Goal: Task Accomplishment & Management: Complete application form

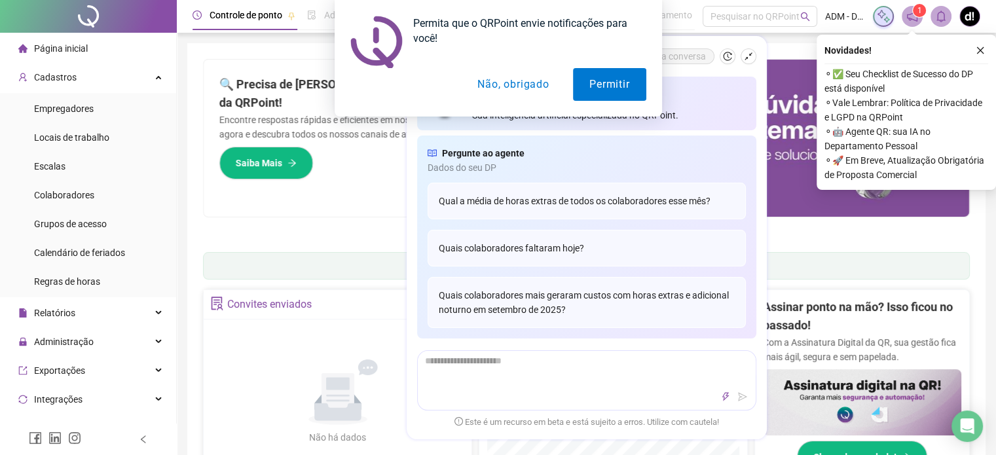
click at [972, 18] on div "Permita que o QRPoint envie notificações para você! Permitir Não, obrigado" at bounding box center [498, 58] width 996 height 117
click at [980, 49] on div "Permita que o QRPoint envie notificações para você! Permitir Não, obrigado" at bounding box center [498, 58] width 996 height 117
click at [981, 48] on div "Permita que o QRPoint envie notificações para você! Permitir Não, obrigado" at bounding box center [498, 58] width 996 height 117
click at [512, 92] on button "Não, obrigado" at bounding box center [513, 84] width 104 height 33
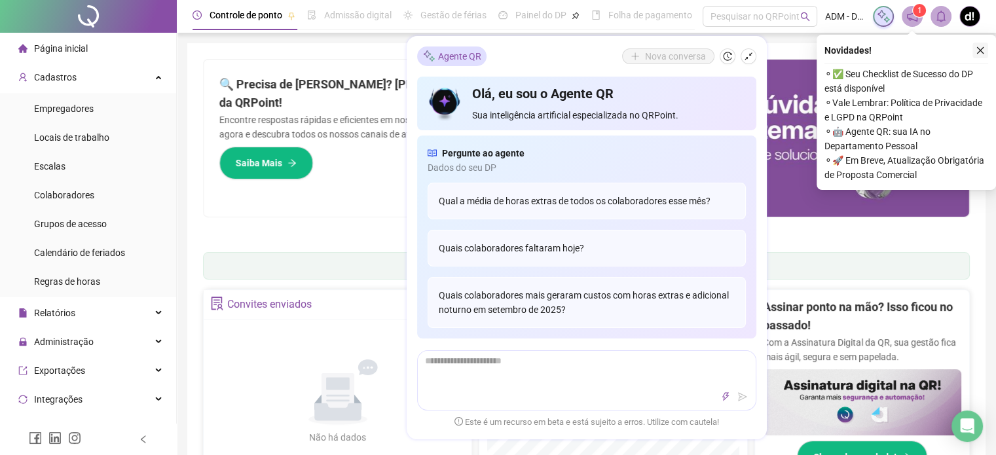
click at [981, 49] on icon "close" at bounding box center [980, 50] width 7 height 7
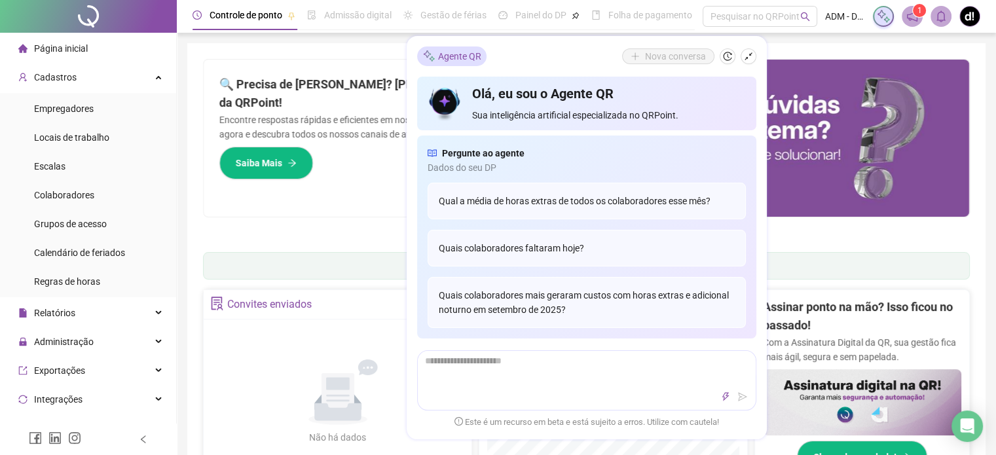
click at [973, 11] on img at bounding box center [970, 17] width 20 height 20
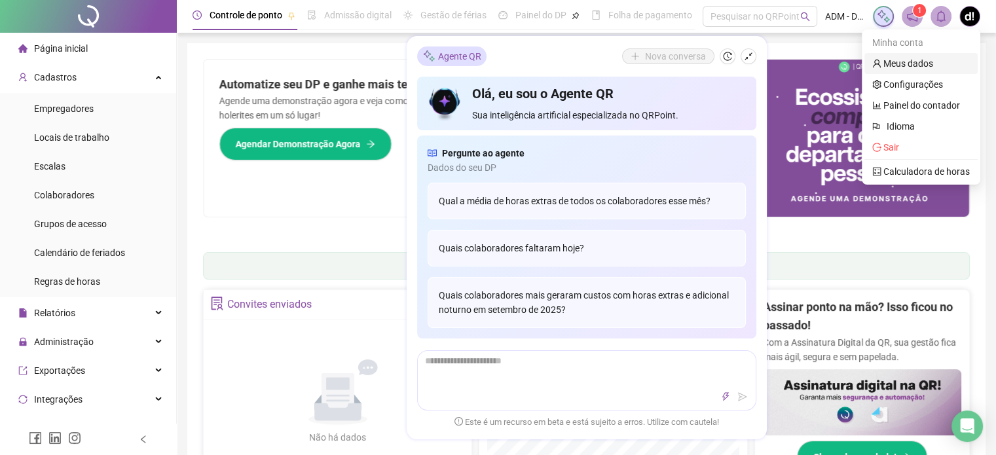
click at [933, 63] on link "Meus dados" at bounding box center [902, 63] width 61 height 10
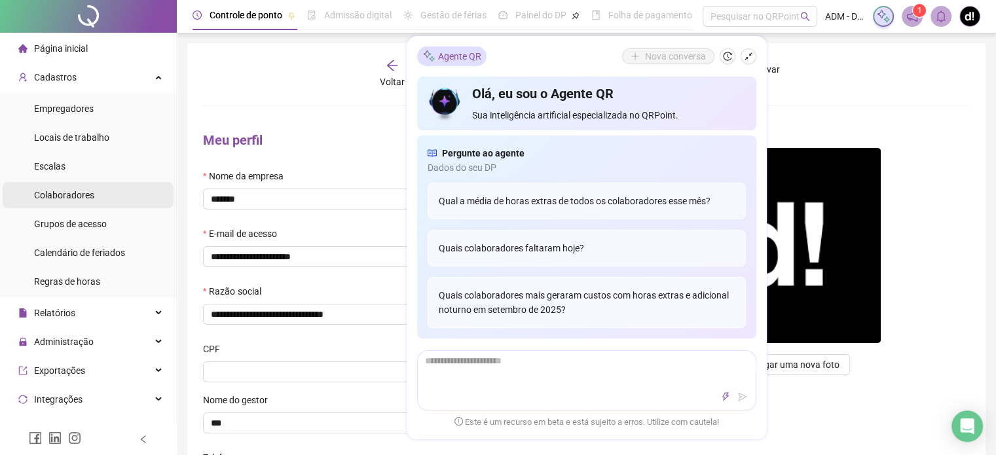
click at [84, 199] on span "Colaboradores" at bounding box center [64, 195] width 60 height 10
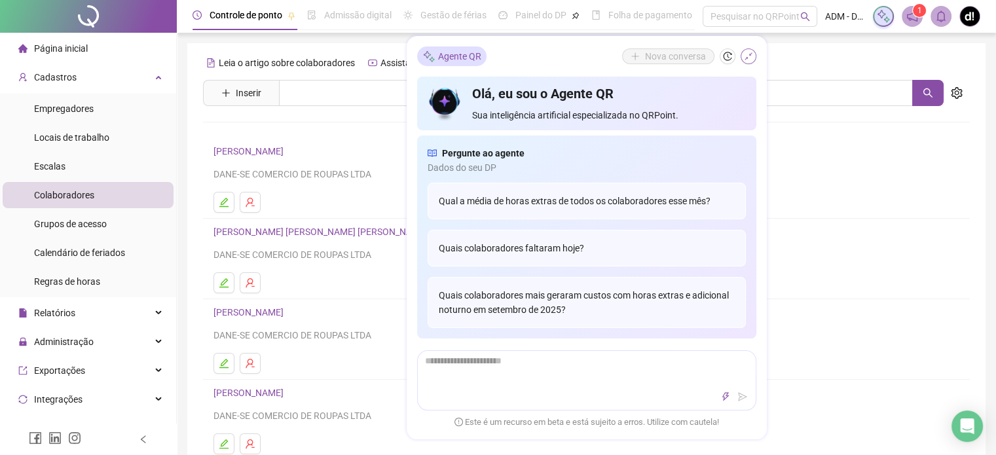
click at [751, 54] on icon "shrink" at bounding box center [749, 56] width 8 height 8
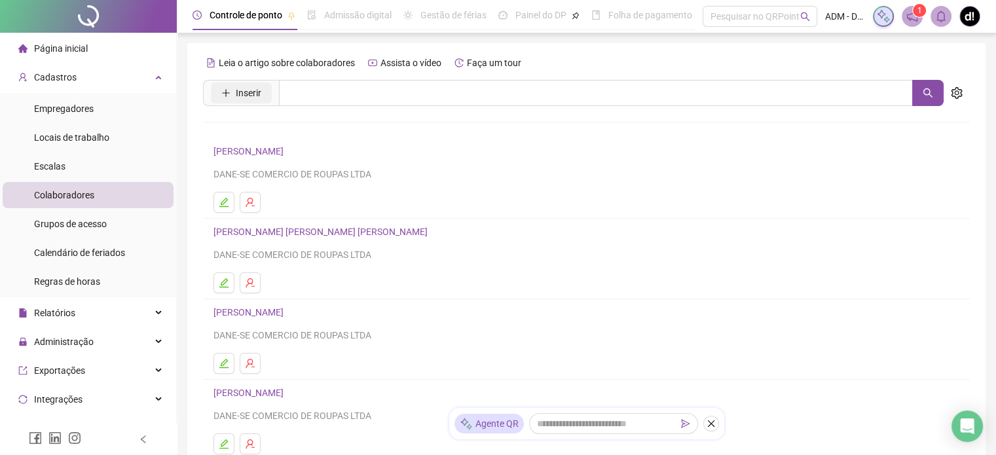
click at [249, 98] on span "Inserir" at bounding box center [249, 93] width 26 height 14
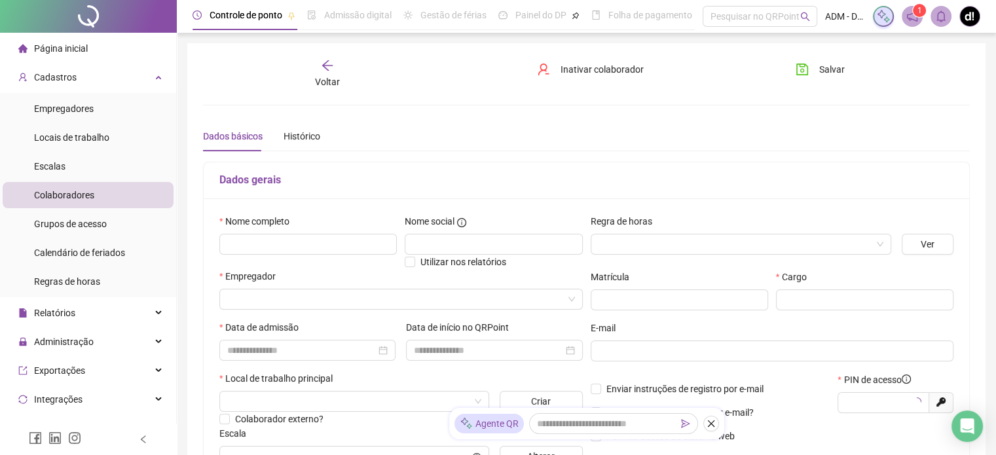
type input "*****"
click at [337, 71] on div "Voltar" at bounding box center [327, 74] width 119 height 30
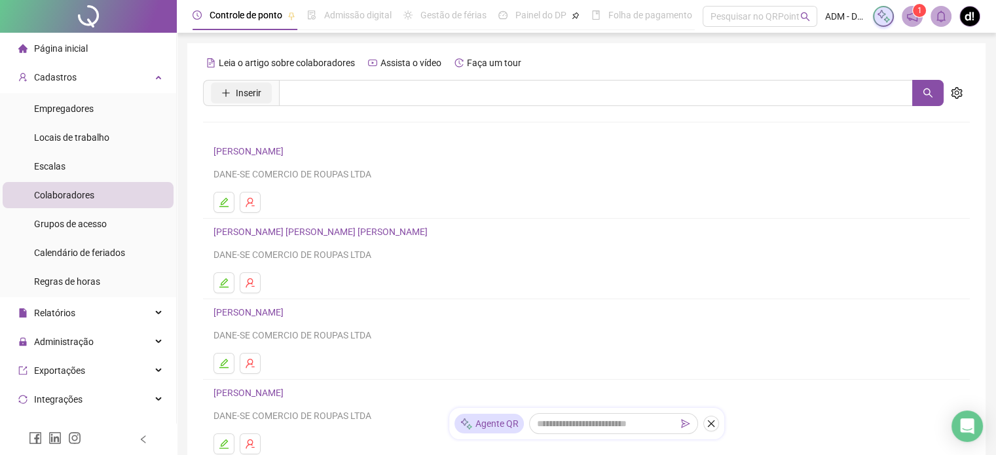
click at [254, 89] on span "Inserir" at bounding box center [249, 93] width 26 height 14
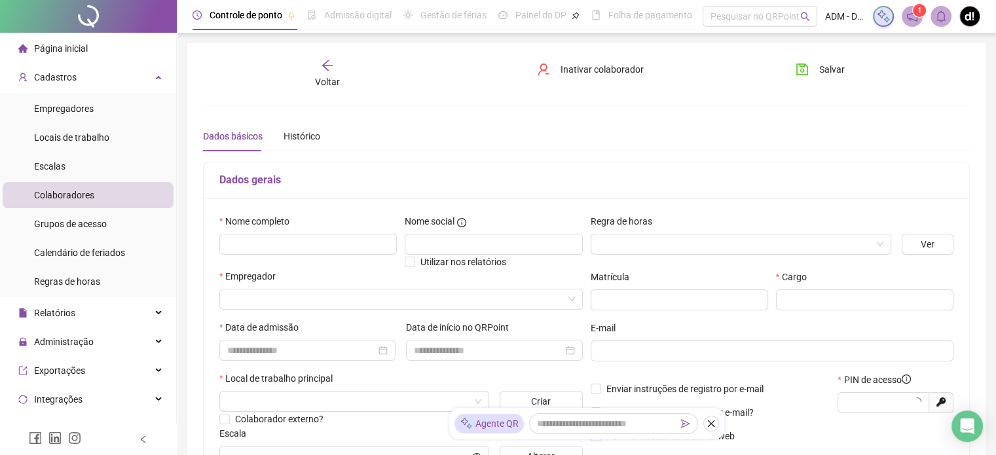
type input "*****"
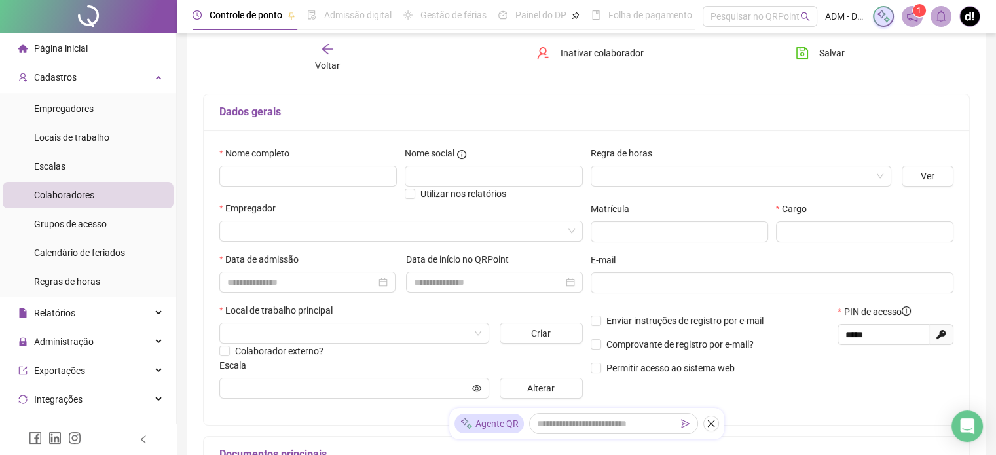
scroll to position [68, 0]
